Goal: Task Accomplishment & Management: Manage account settings

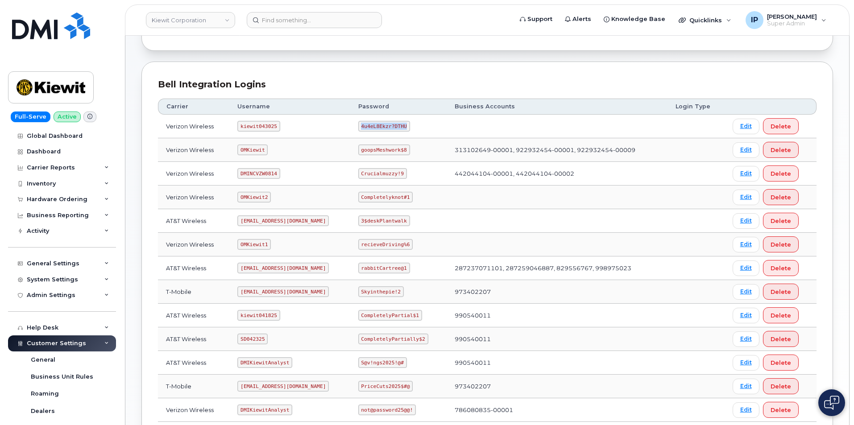
scroll to position [162, 0]
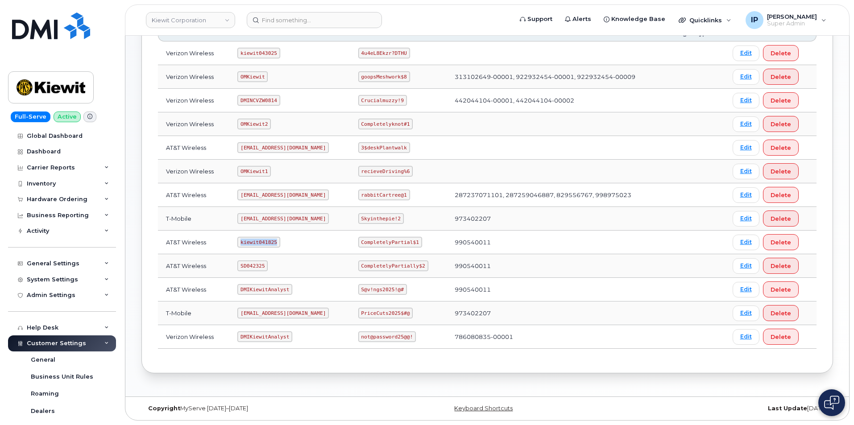
drag, startPoint x: 277, startPoint y: 241, endPoint x: 241, endPoint y: 240, distance: 36.6
click at [241, 240] on code "kiewit041825" at bounding box center [258, 242] width 42 height 11
copy code "kiewit041825"
drag, startPoint x: 415, startPoint y: 241, endPoint x: 362, endPoint y: 241, distance: 52.7
click at [362, 241] on code "CompletelyPartial$1" at bounding box center [390, 242] width 64 height 11
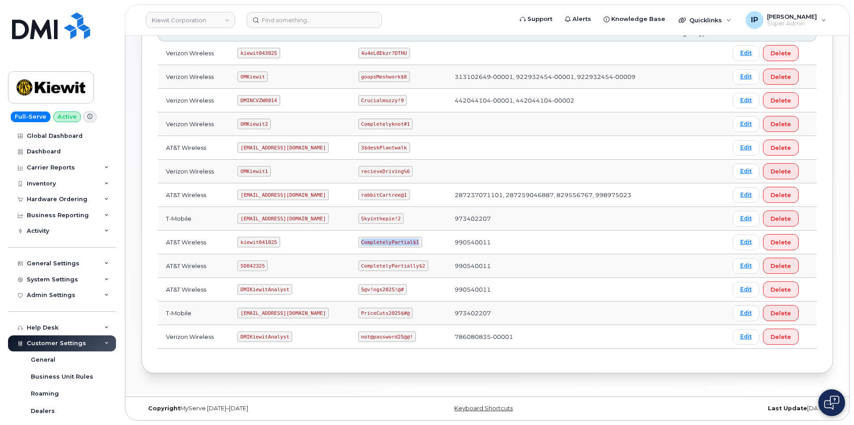
copy code "CompletelyPartial$1"
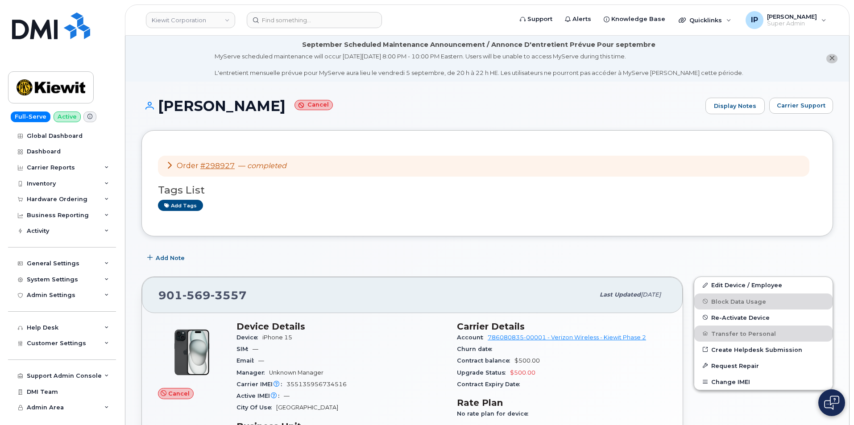
scroll to position [223, 0]
